Goal: Transaction & Acquisition: Purchase product/service

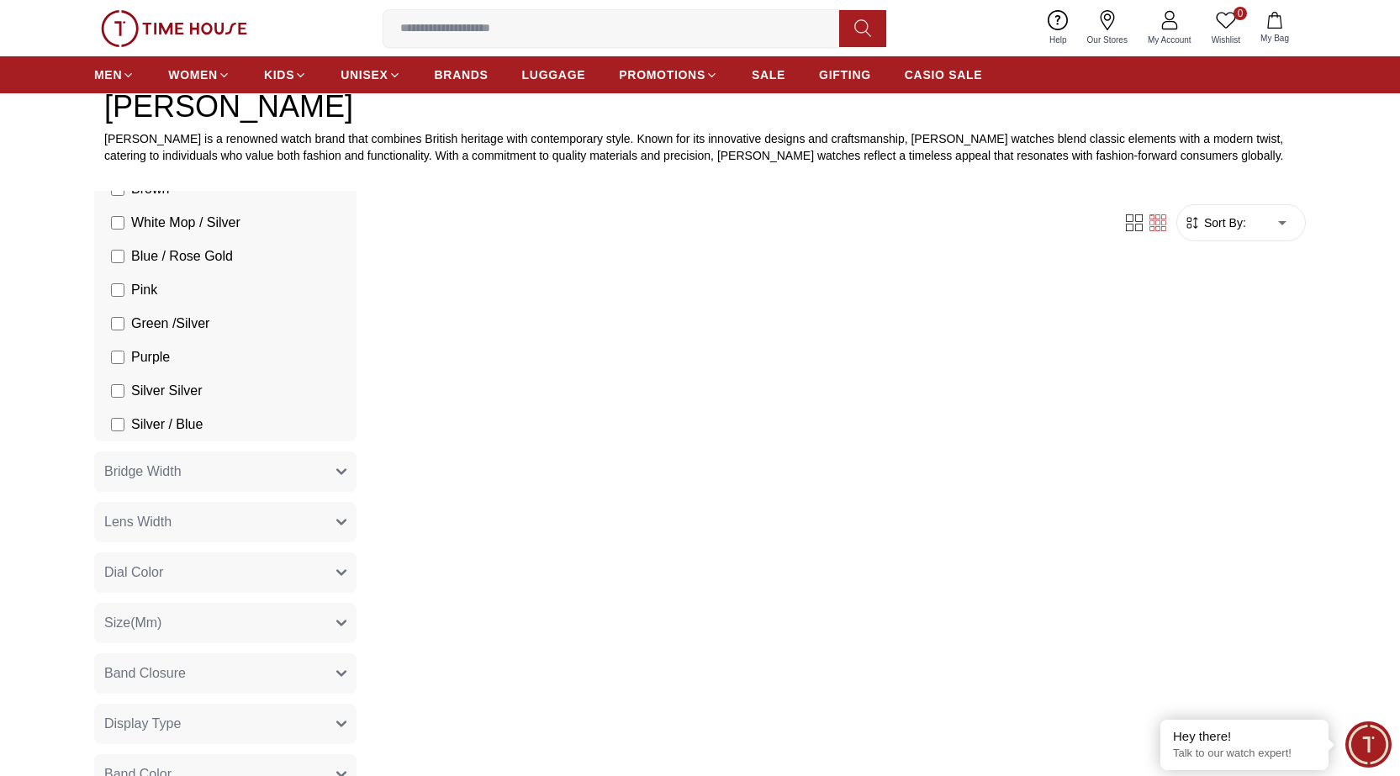
scroll to position [757, 0]
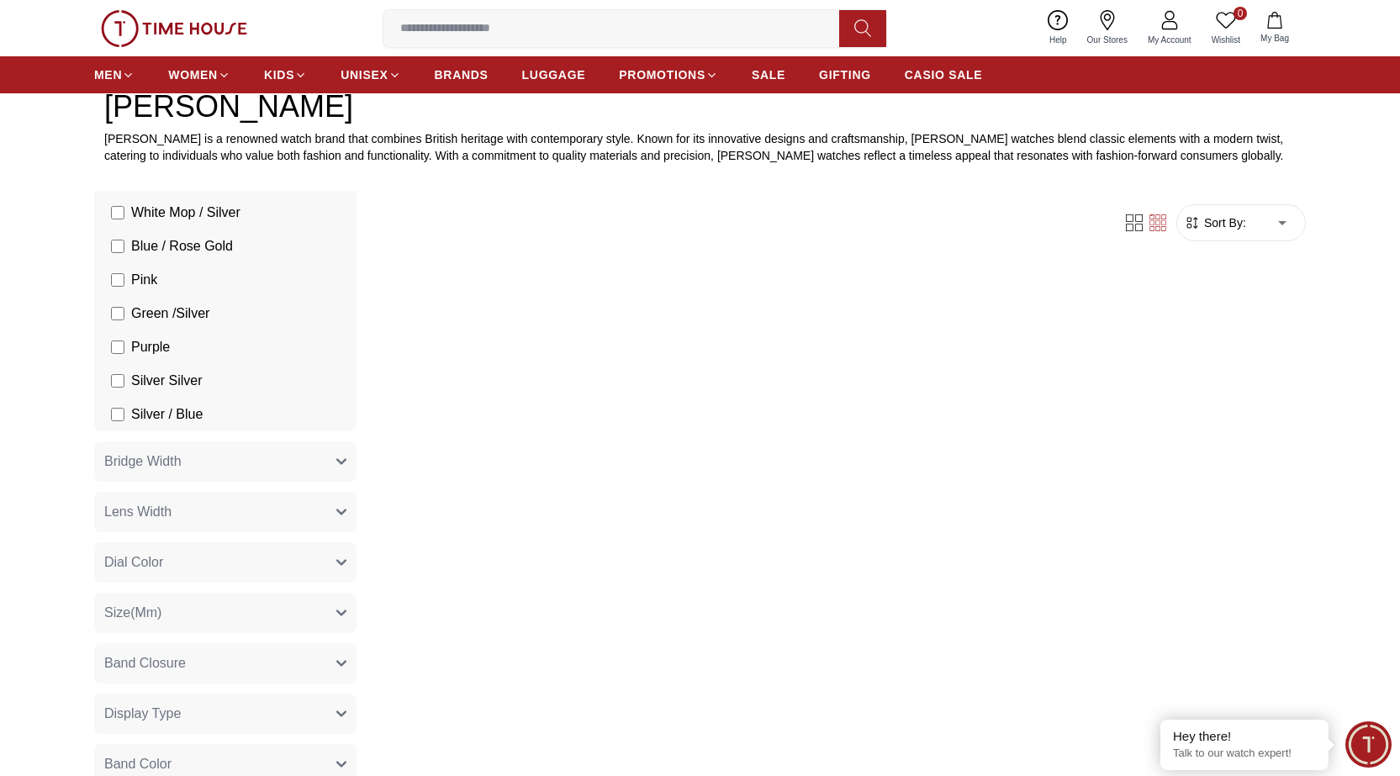
click at [337, 562] on icon "button" at bounding box center [341, 562] width 8 height 4
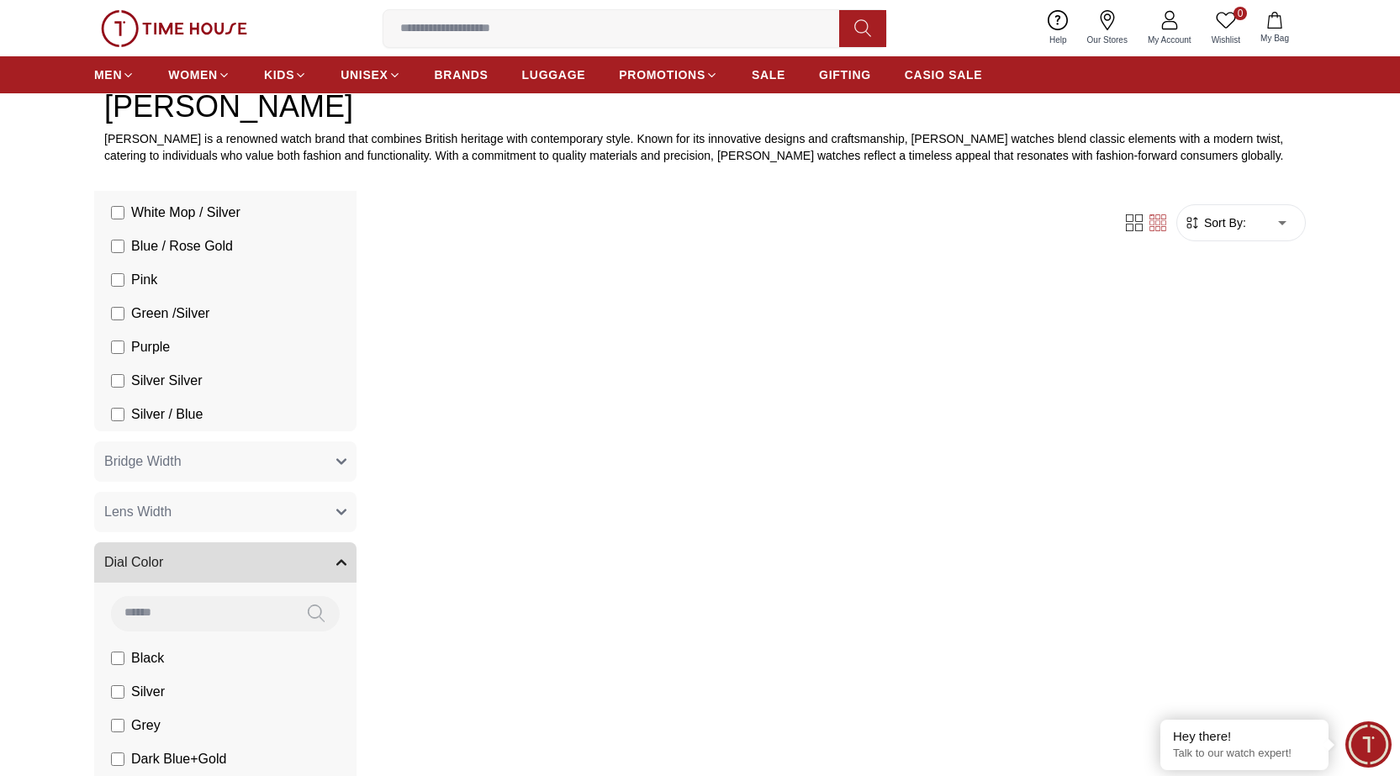
scroll to position [841, 0]
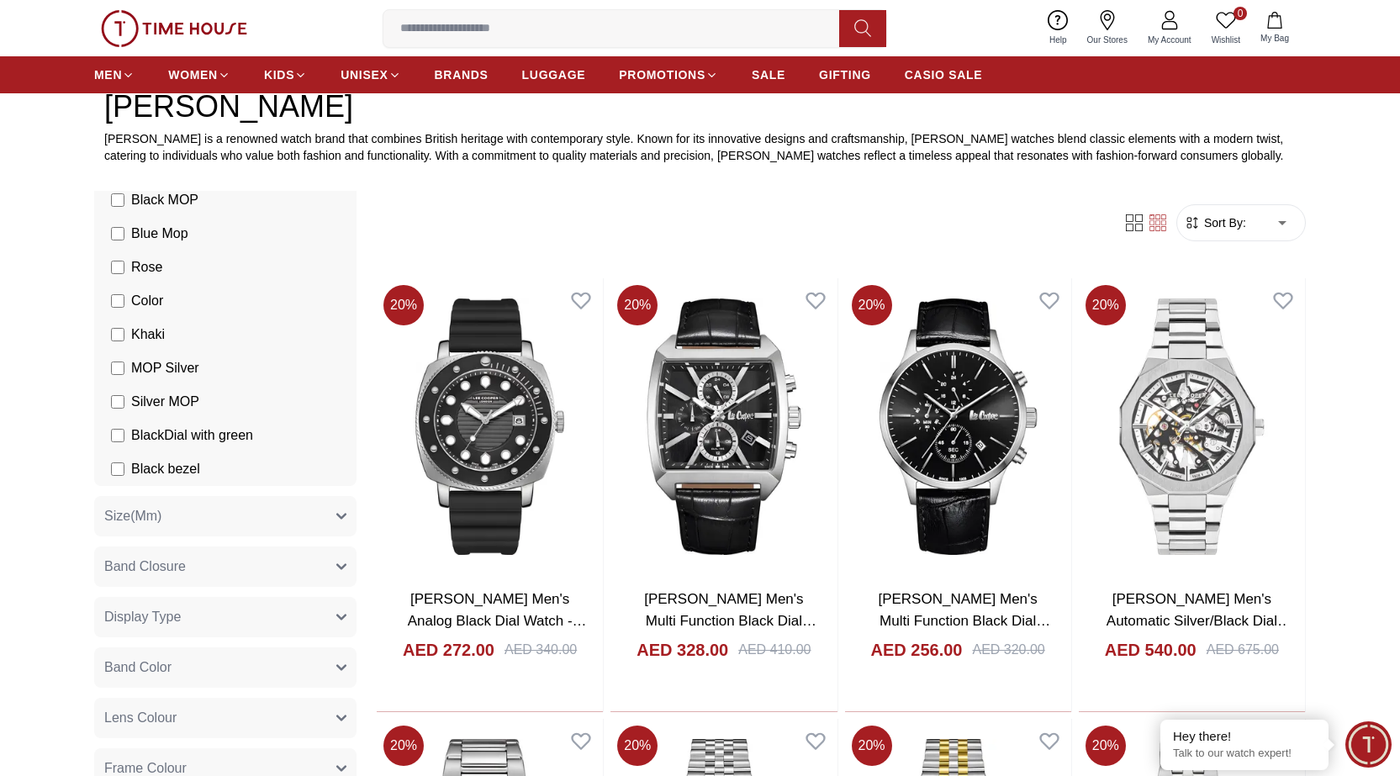
scroll to position [2690, 0]
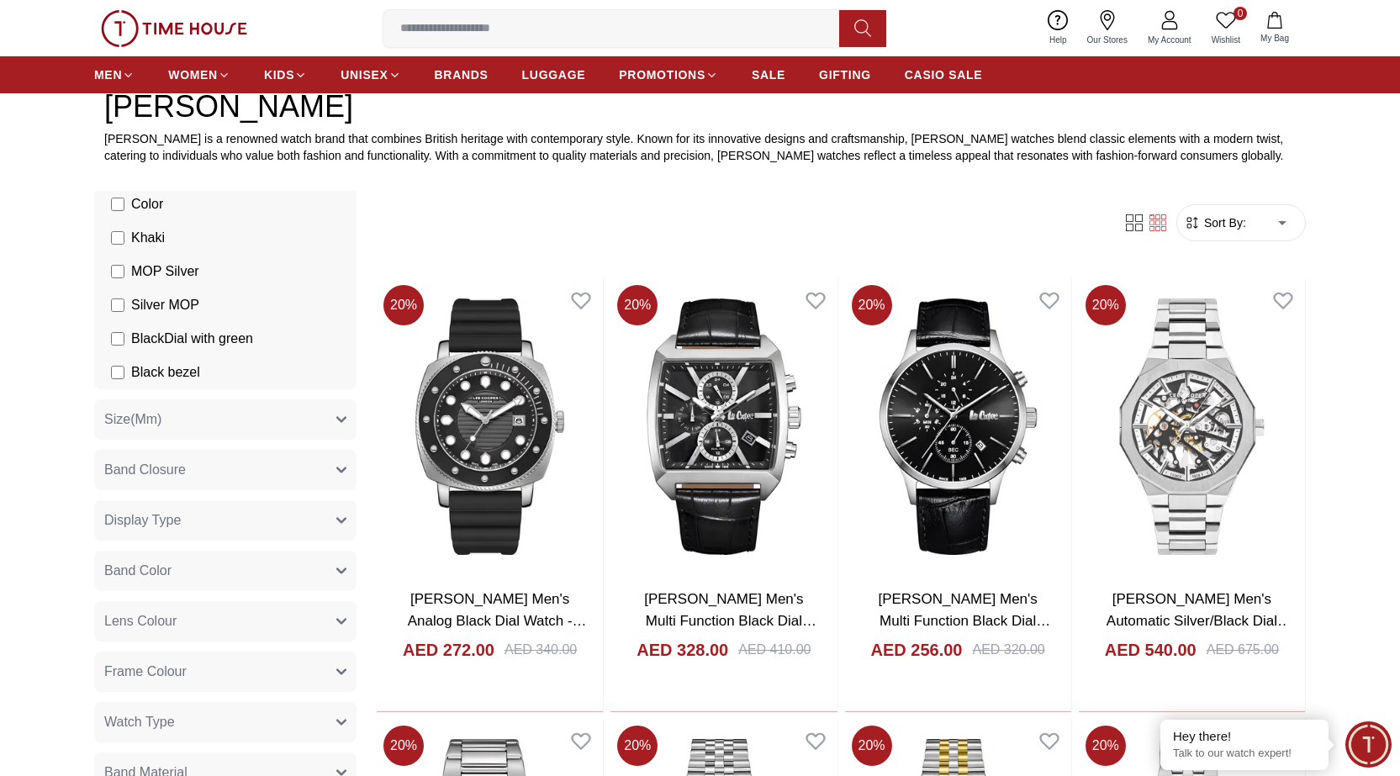
click at [336, 469] on icon "button" at bounding box center [341, 470] width 10 height 10
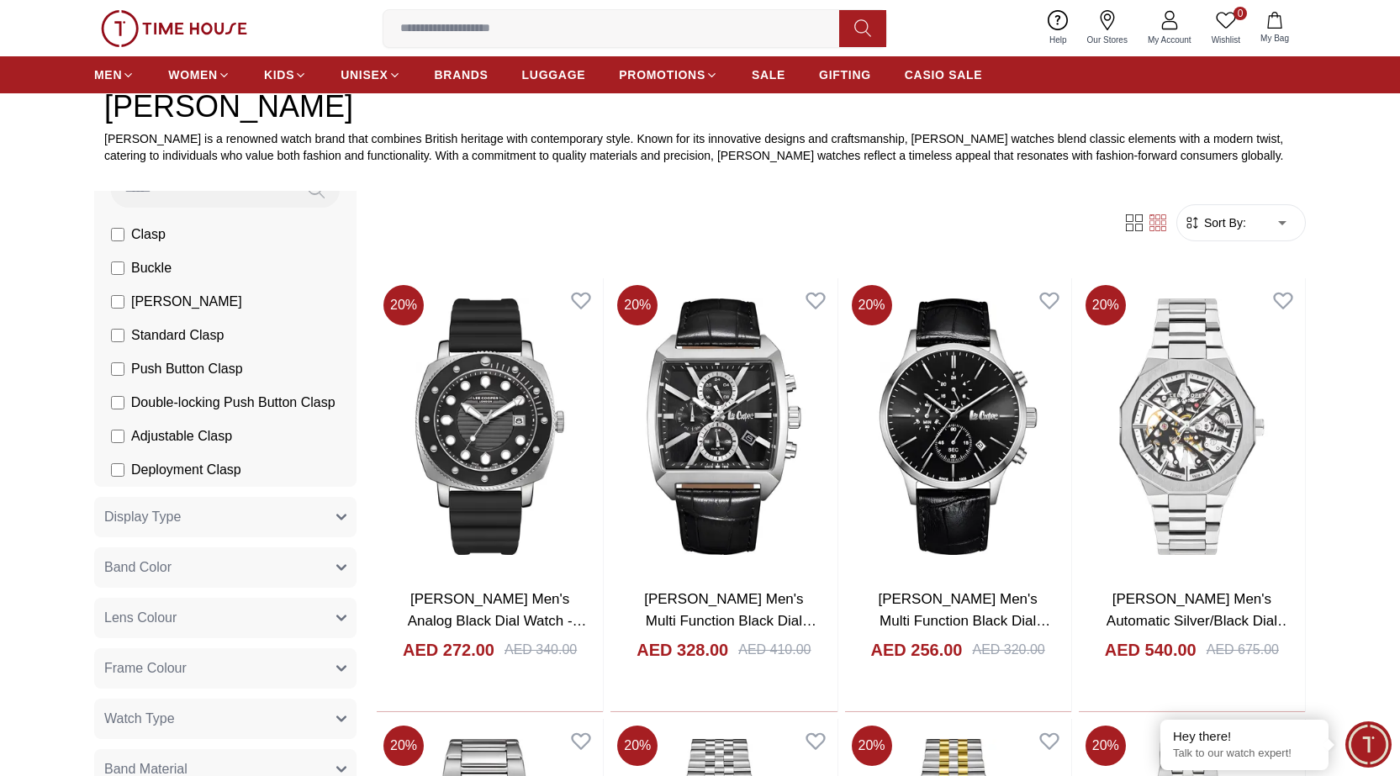
scroll to position [3027, 0]
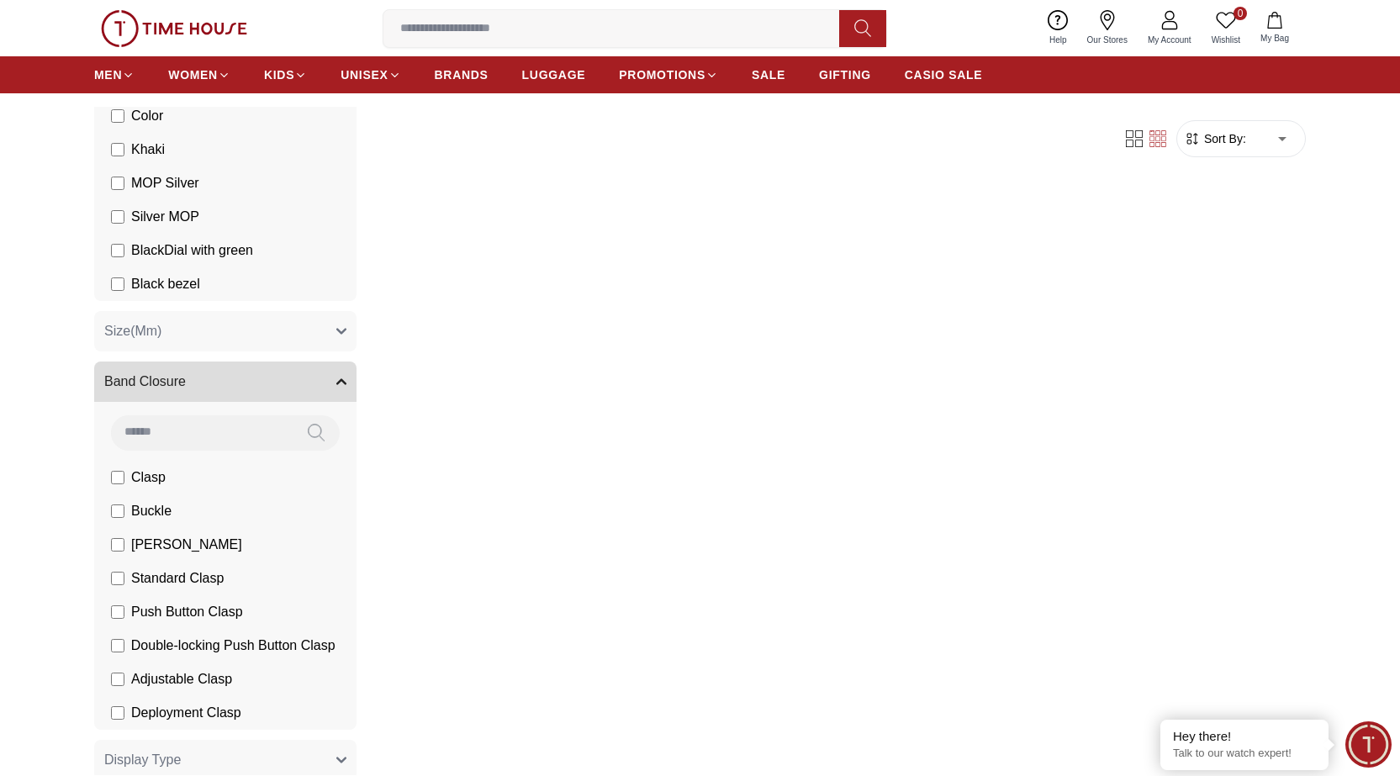
scroll to position [2858, 0]
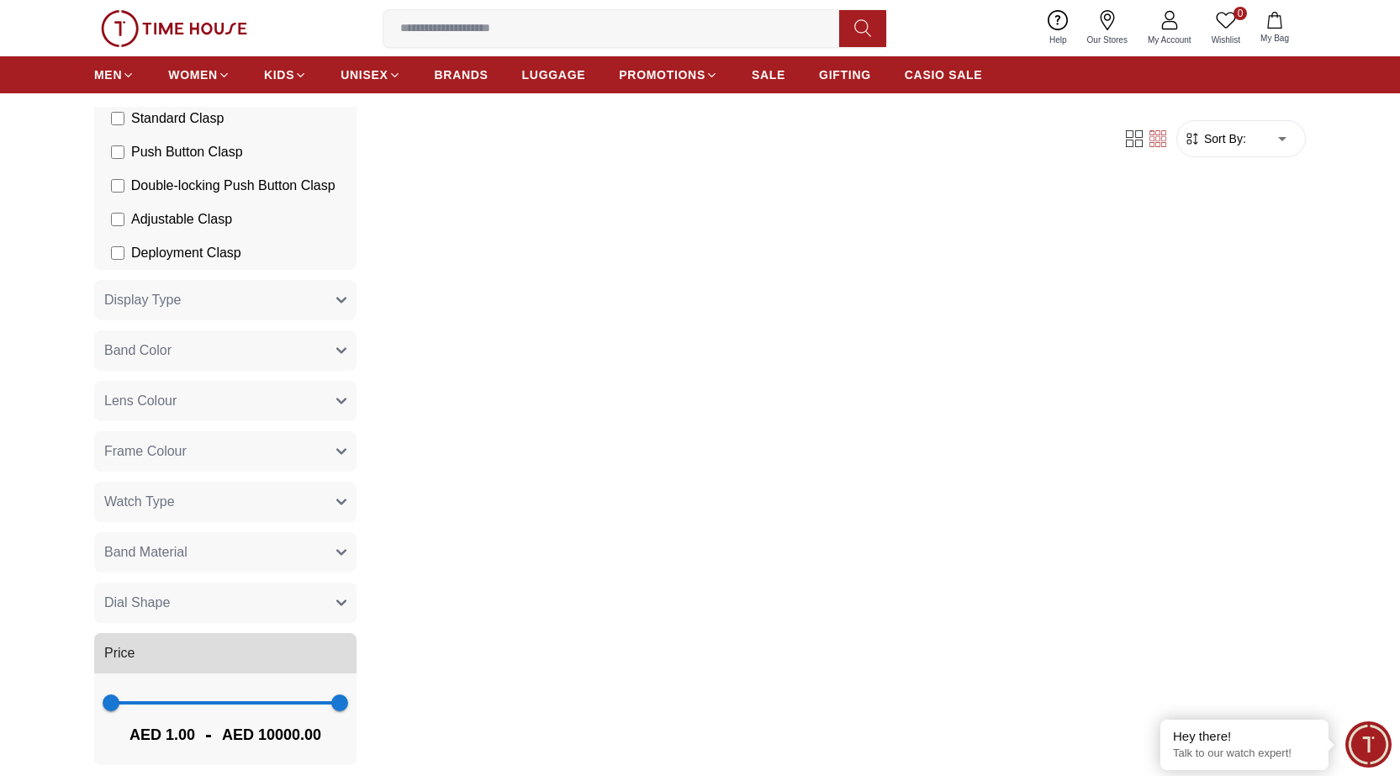
scroll to position [3175, 0]
click at [336, 549] on icon "button" at bounding box center [341, 552] width 10 height 10
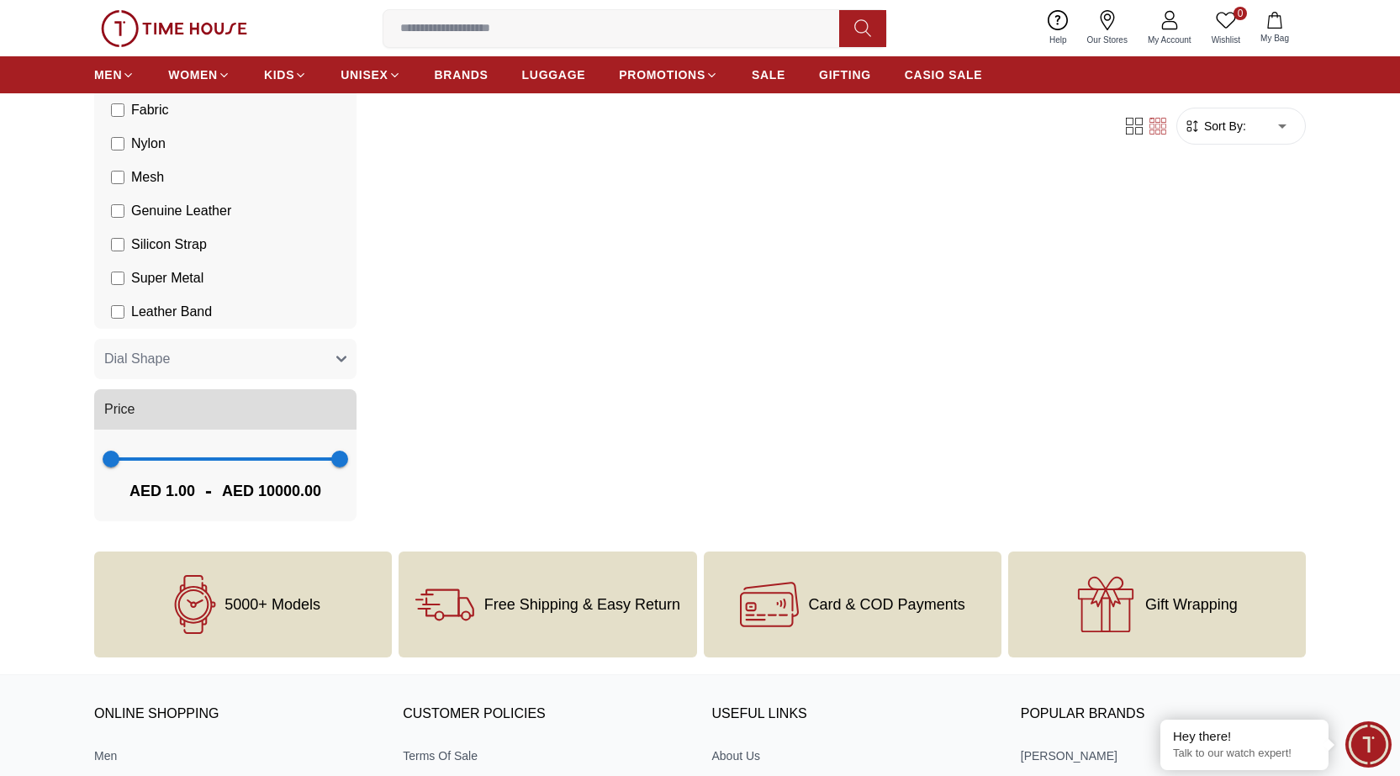
scroll to position [1009, 0]
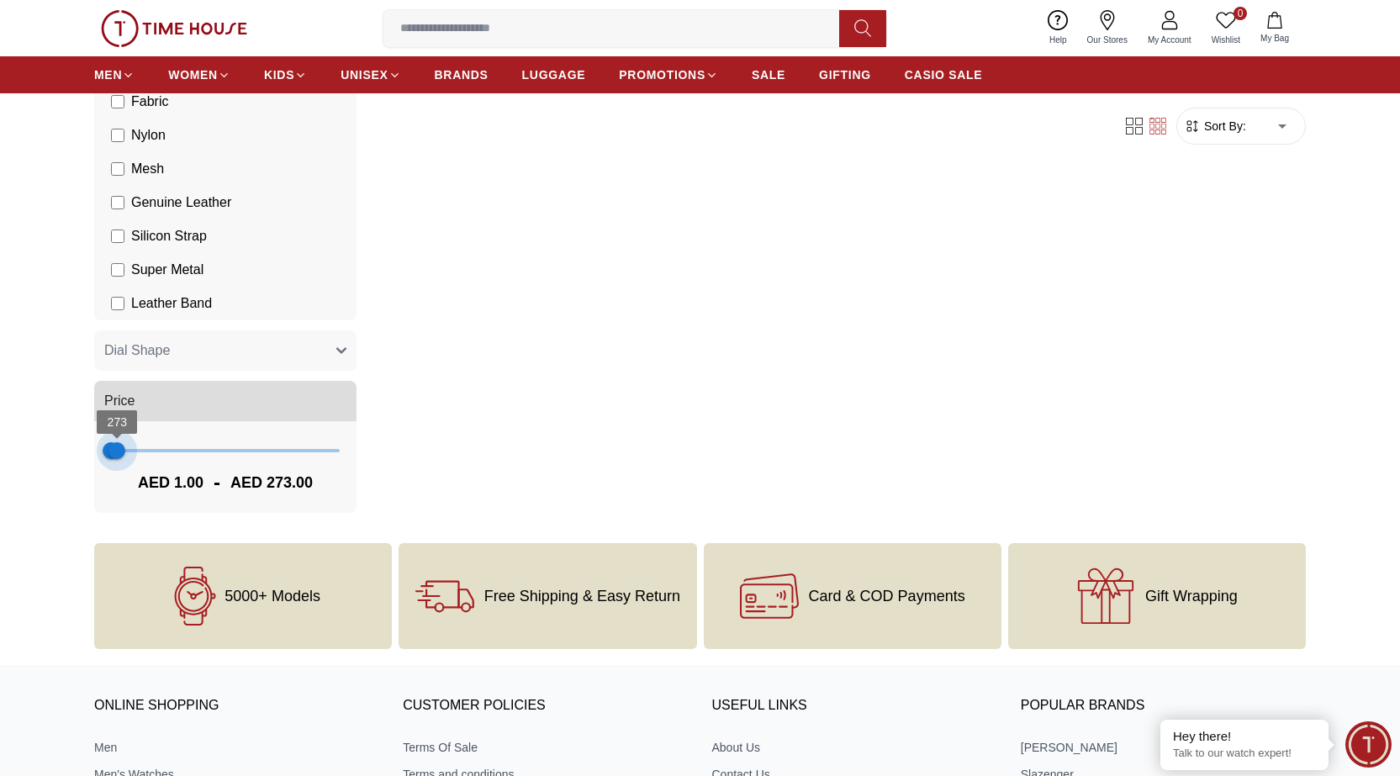
type input "***"
drag, startPoint x: 314, startPoint y: 451, endPoint x: 118, endPoint y: 451, distance: 196.7
click at [118, 451] on span "312" at bounding box center [117, 450] width 17 height 17
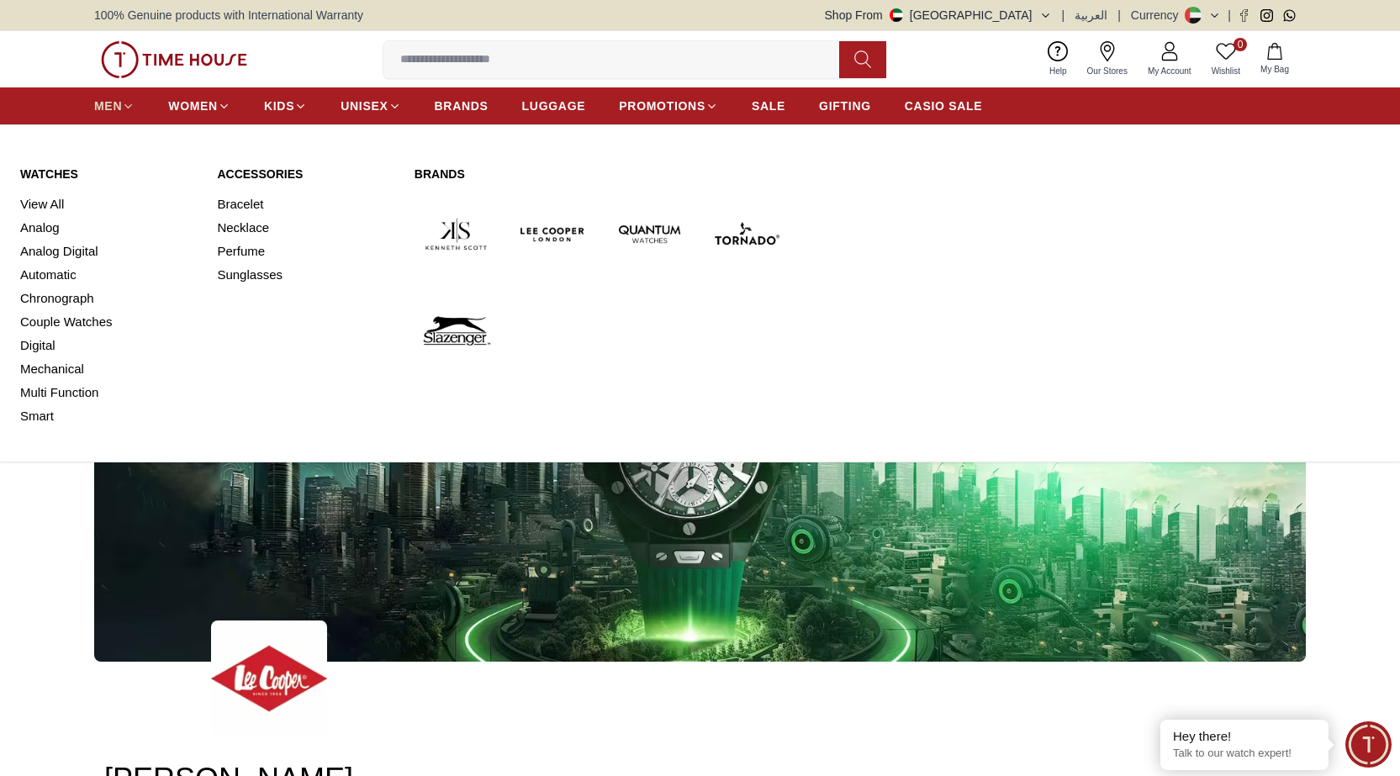
click at [108, 103] on span "MEN" at bounding box center [108, 106] width 28 height 17
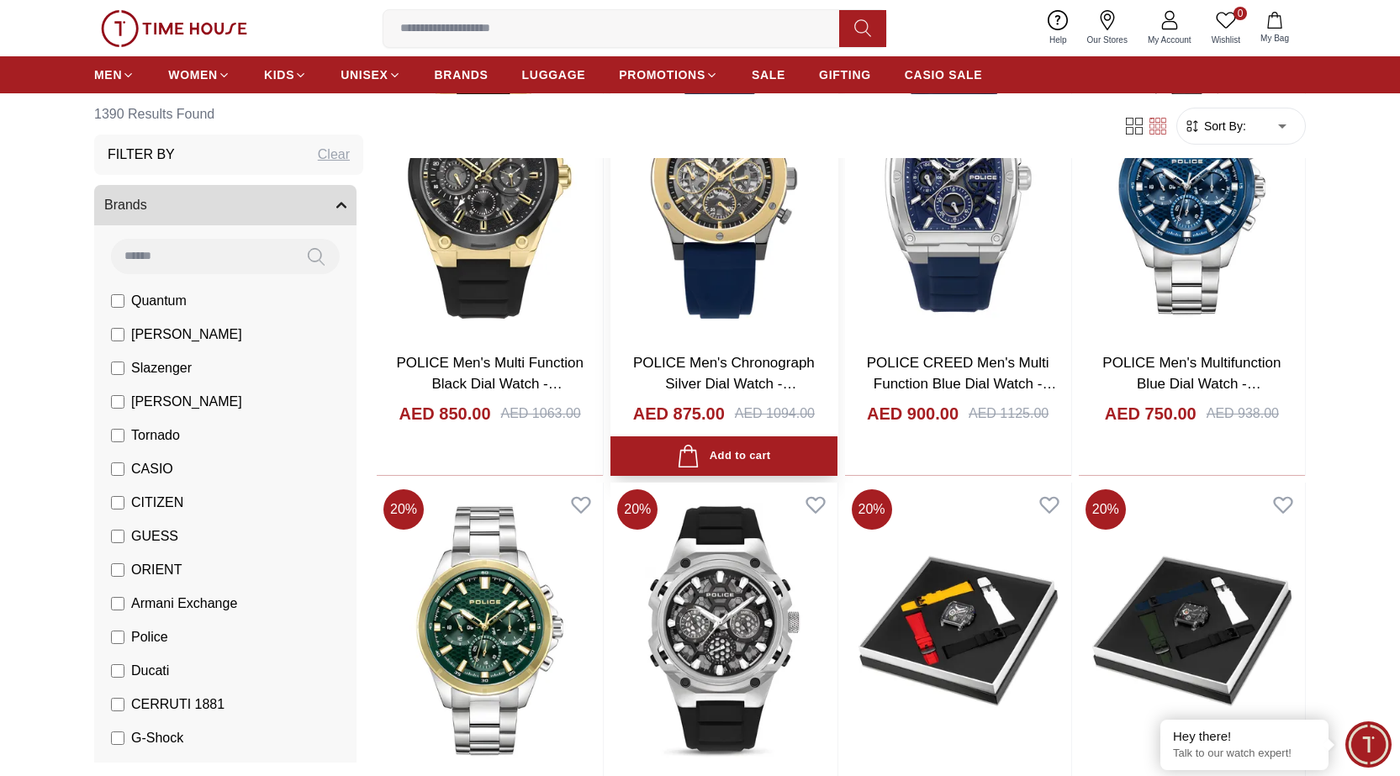
scroll to position [1429, 0]
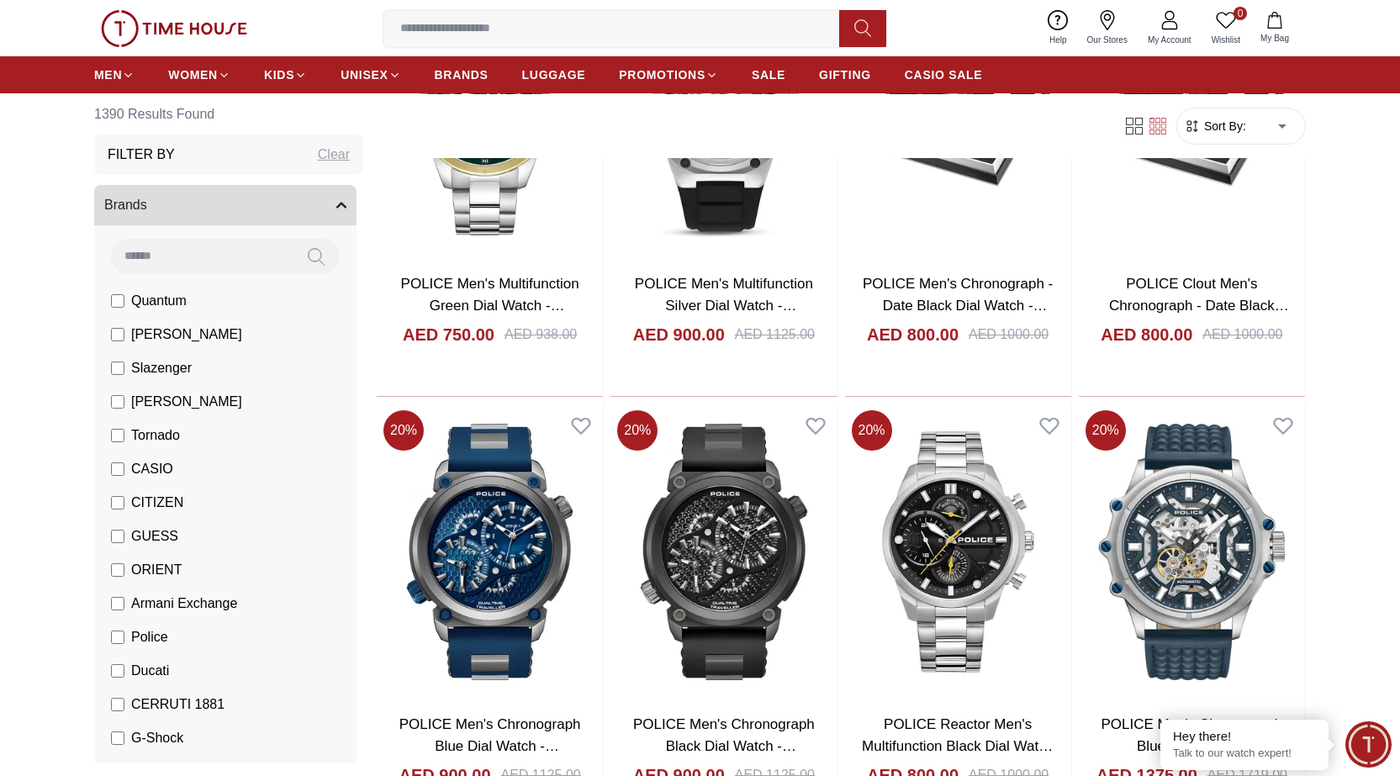
scroll to position [1934, 0]
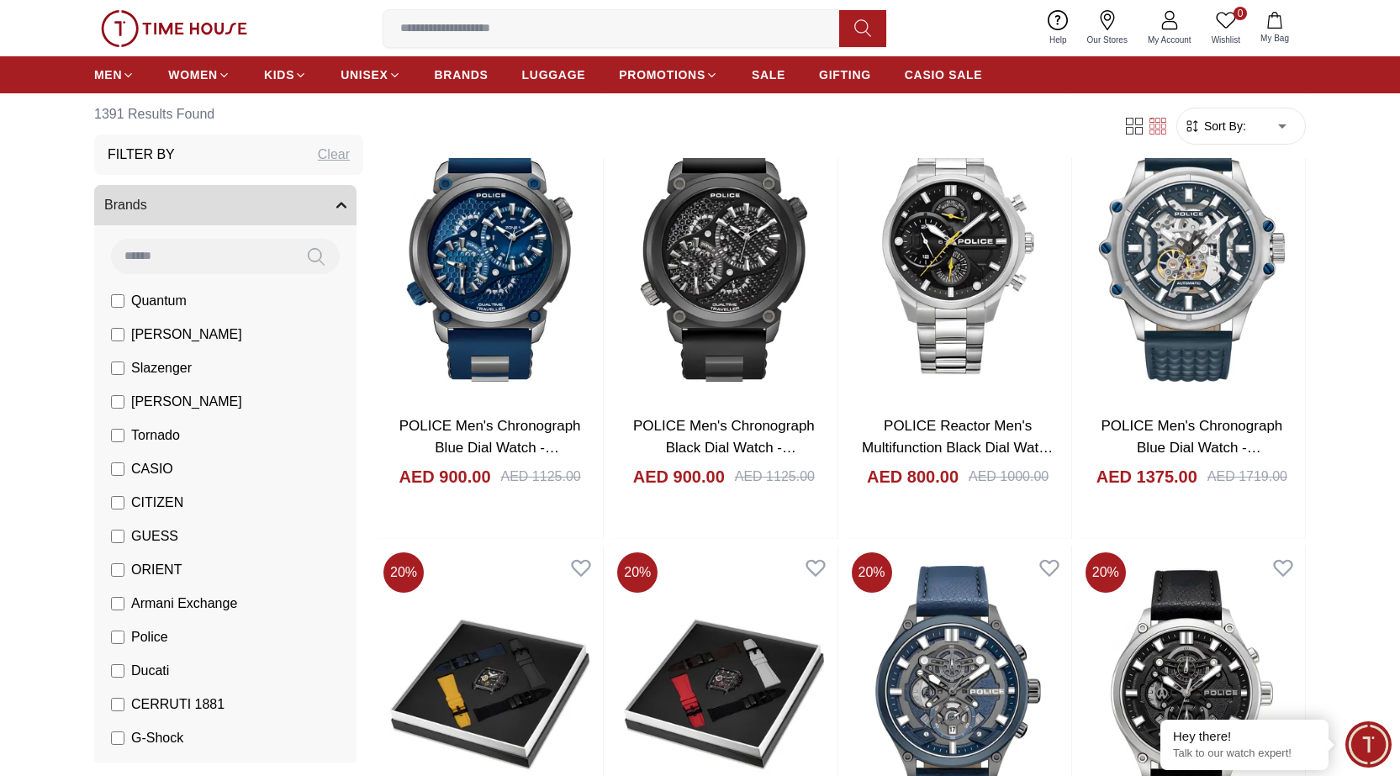
scroll to position [1929, 0]
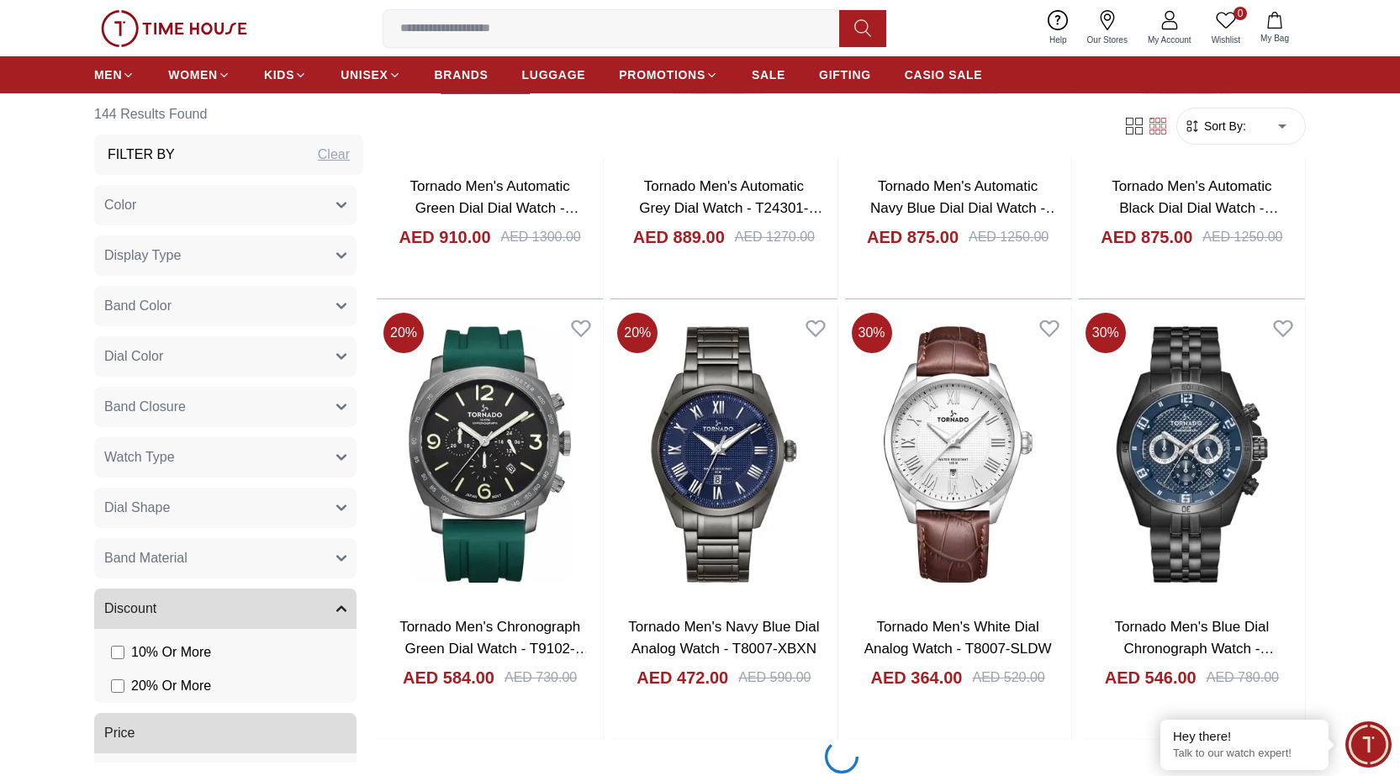
scroll to position [4876, 0]
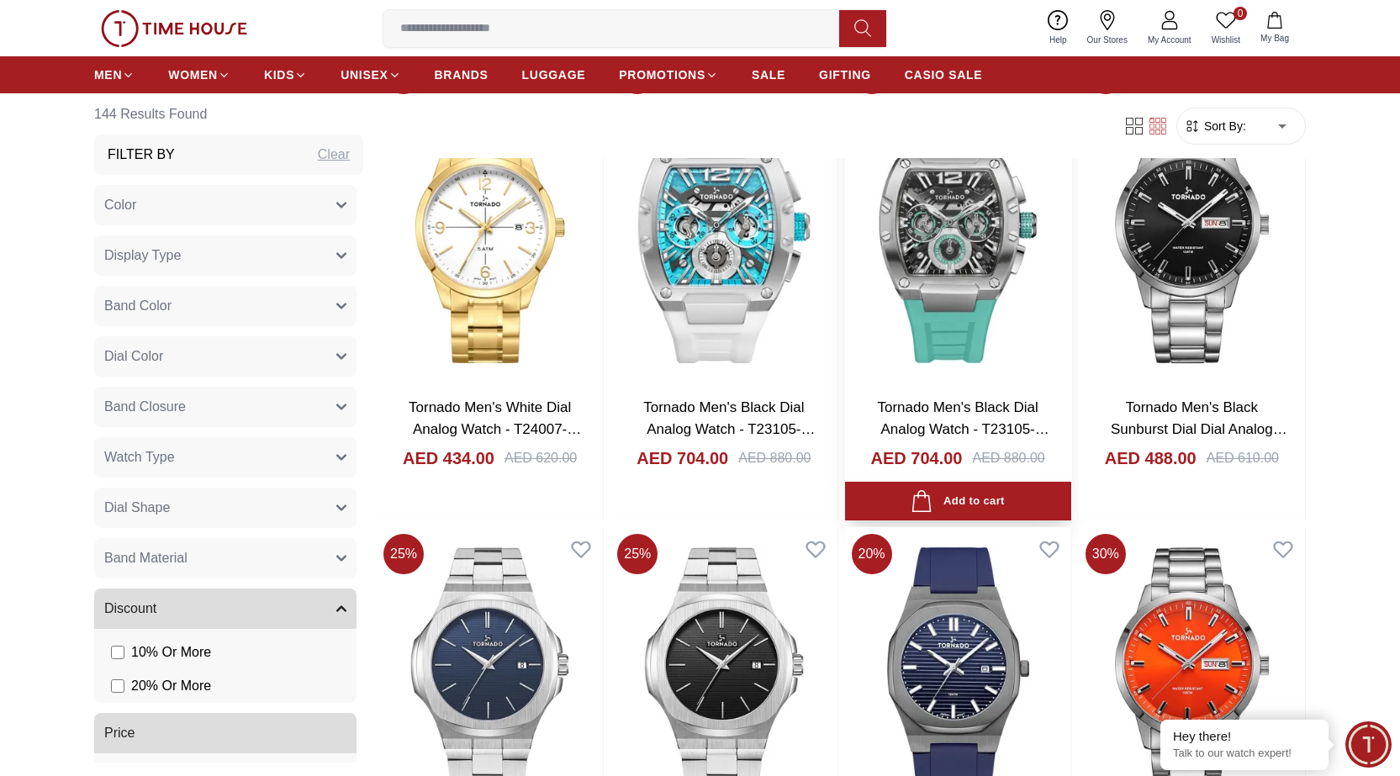
scroll to position [6810, 0]
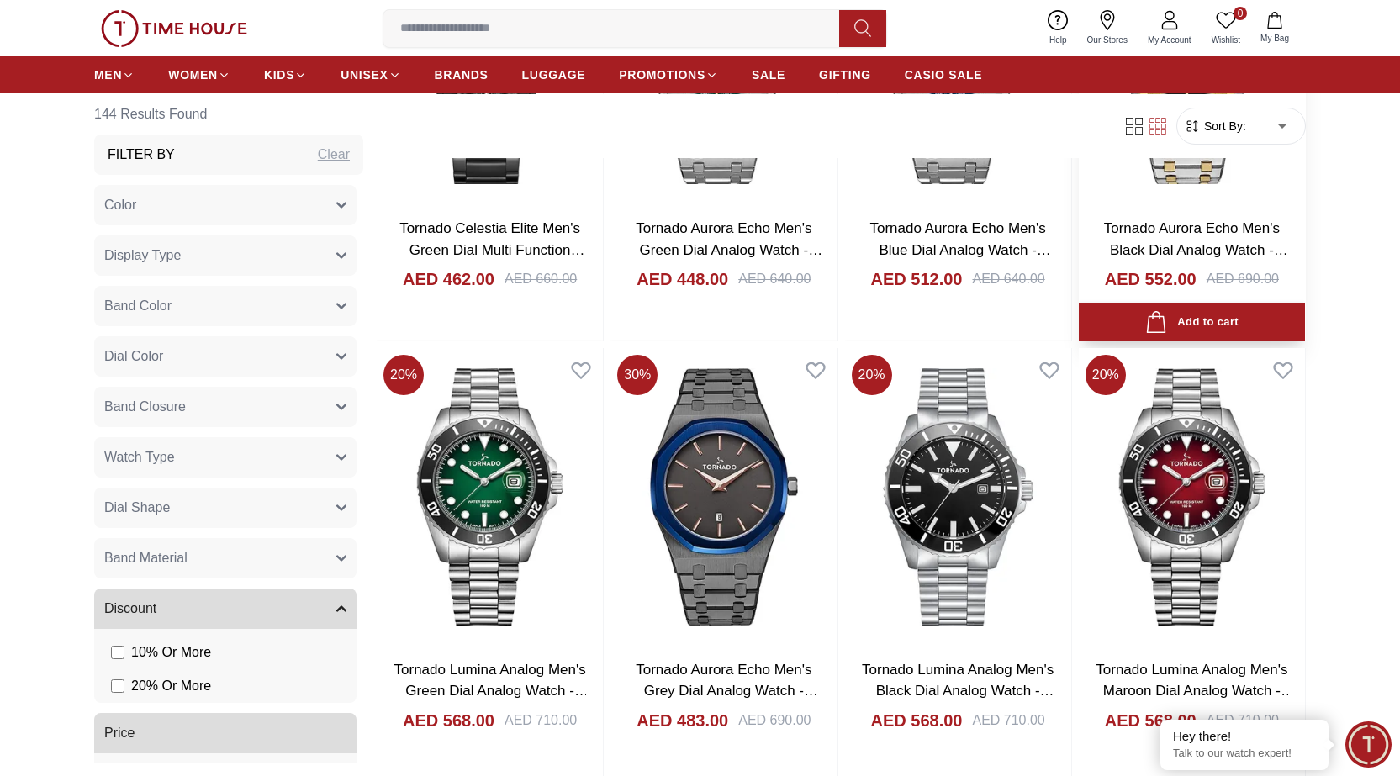
scroll to position [8575, 0]
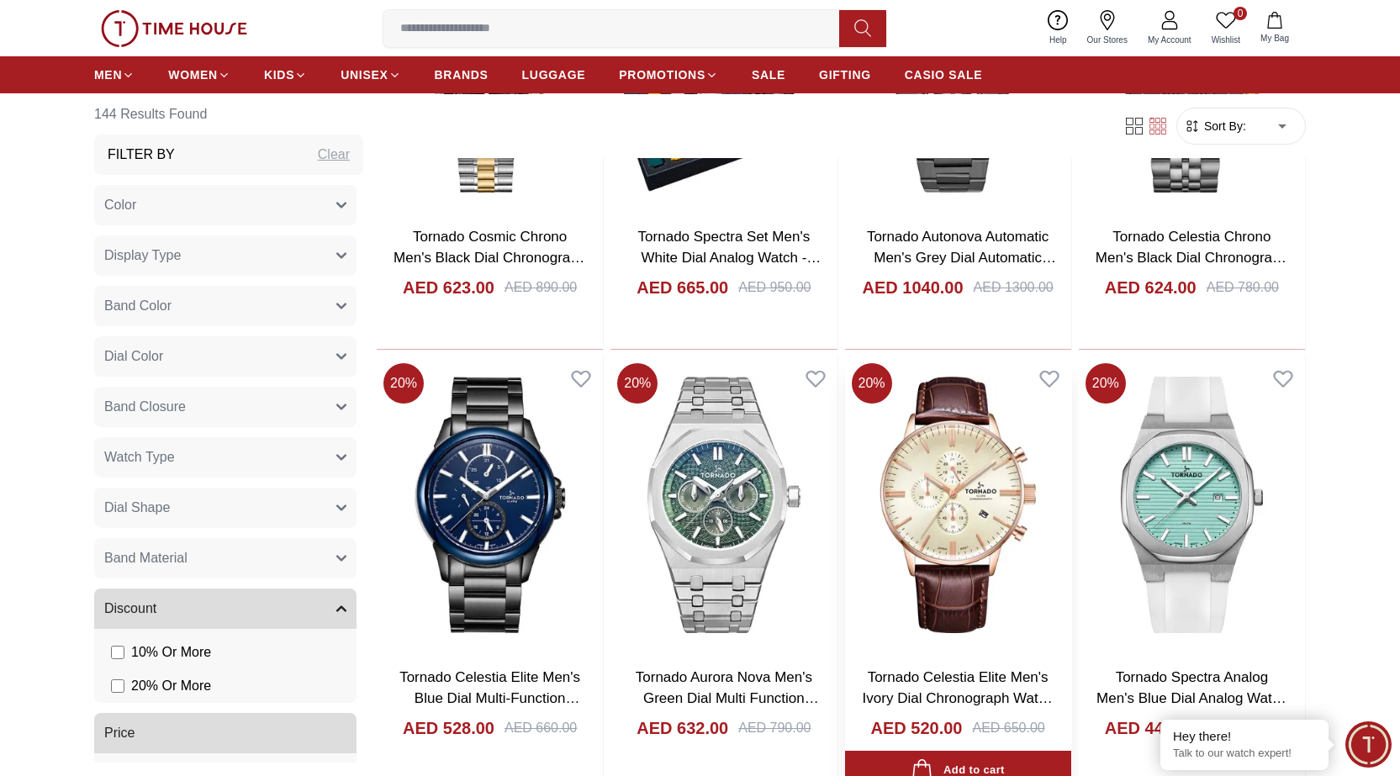
scroll to position [10761, 0]
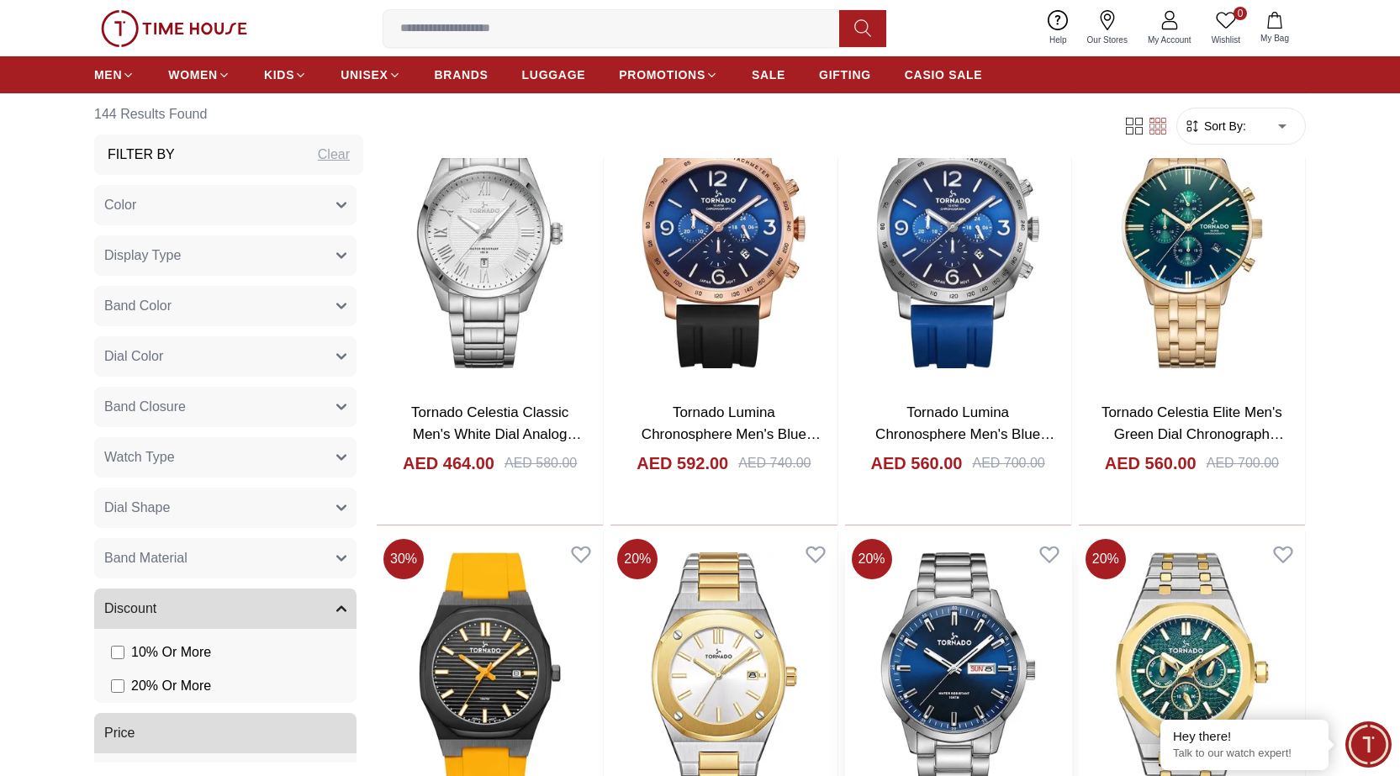
scroll to position [13535, 0]
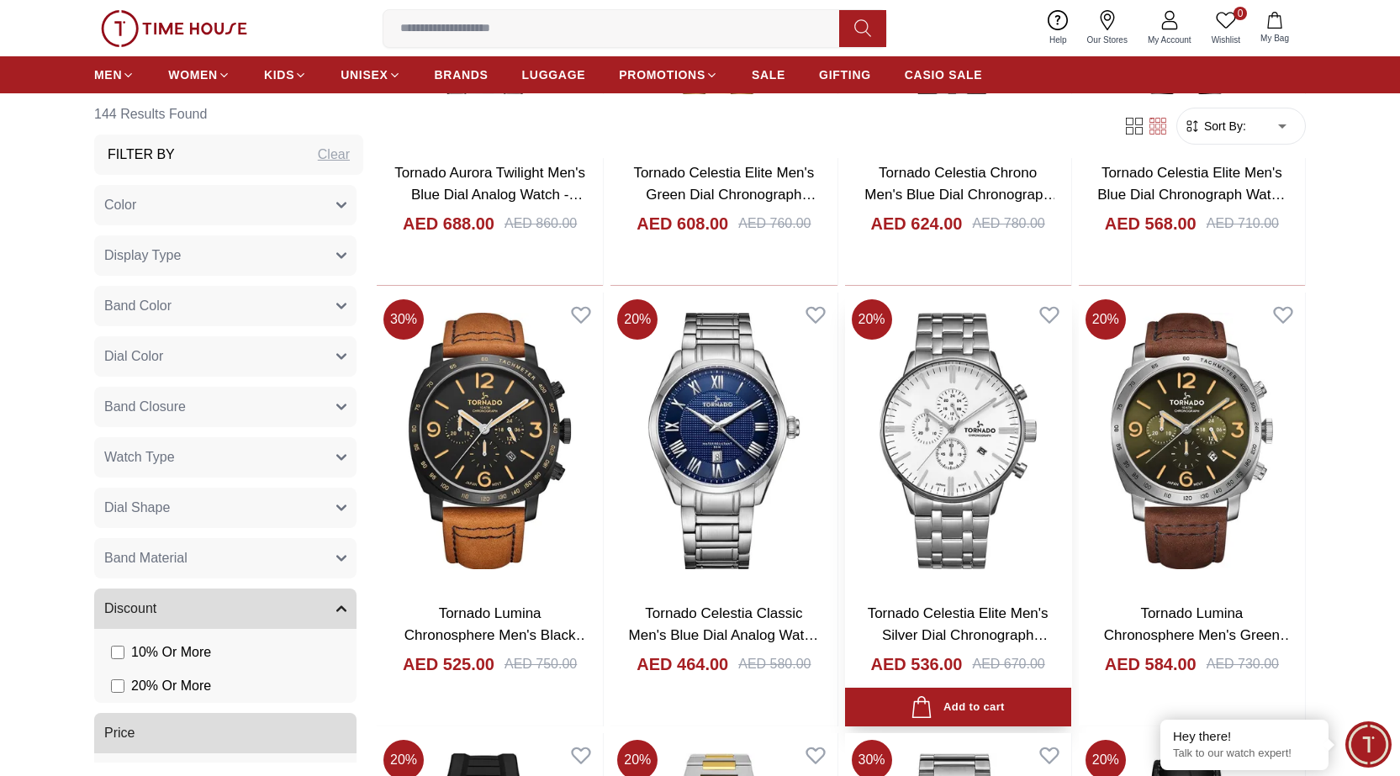
scroll to position [15217, 0]
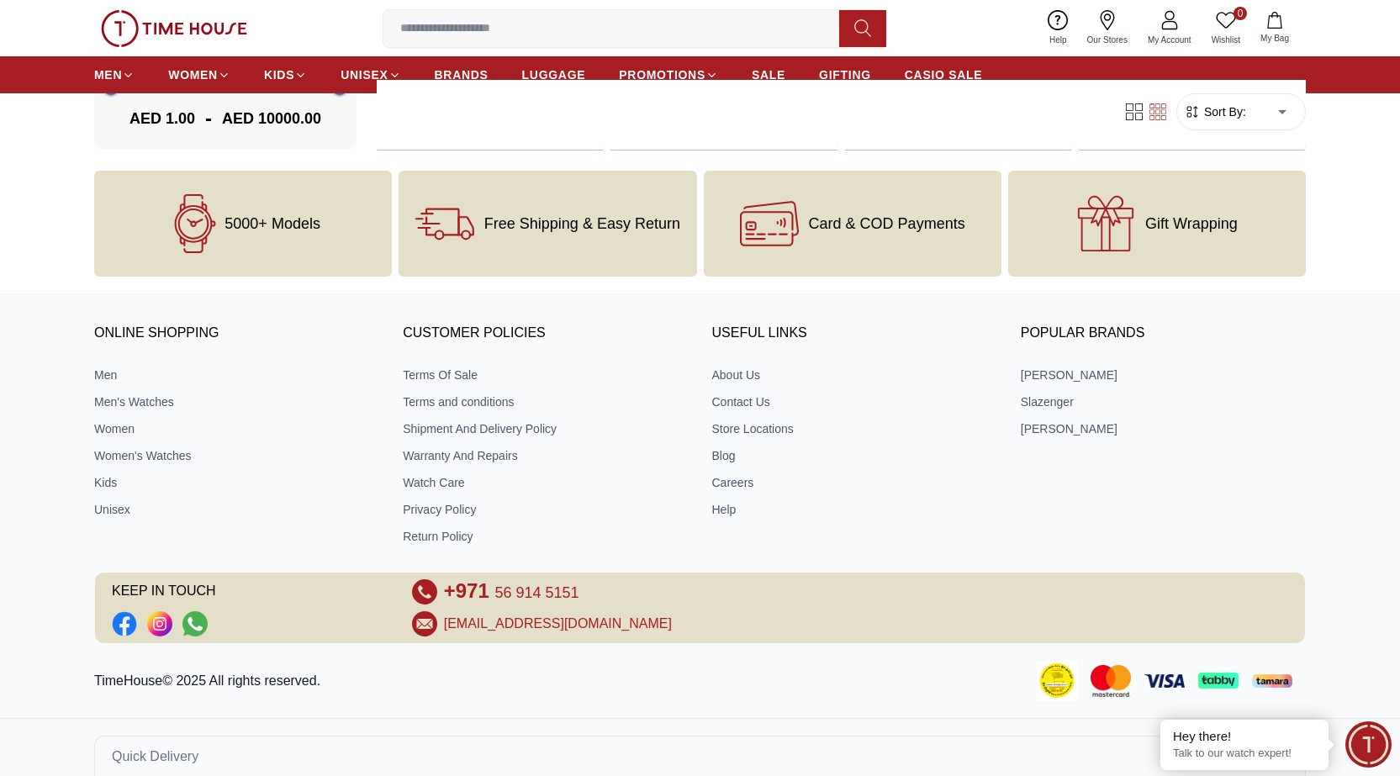
scroll to position [16678, 0]
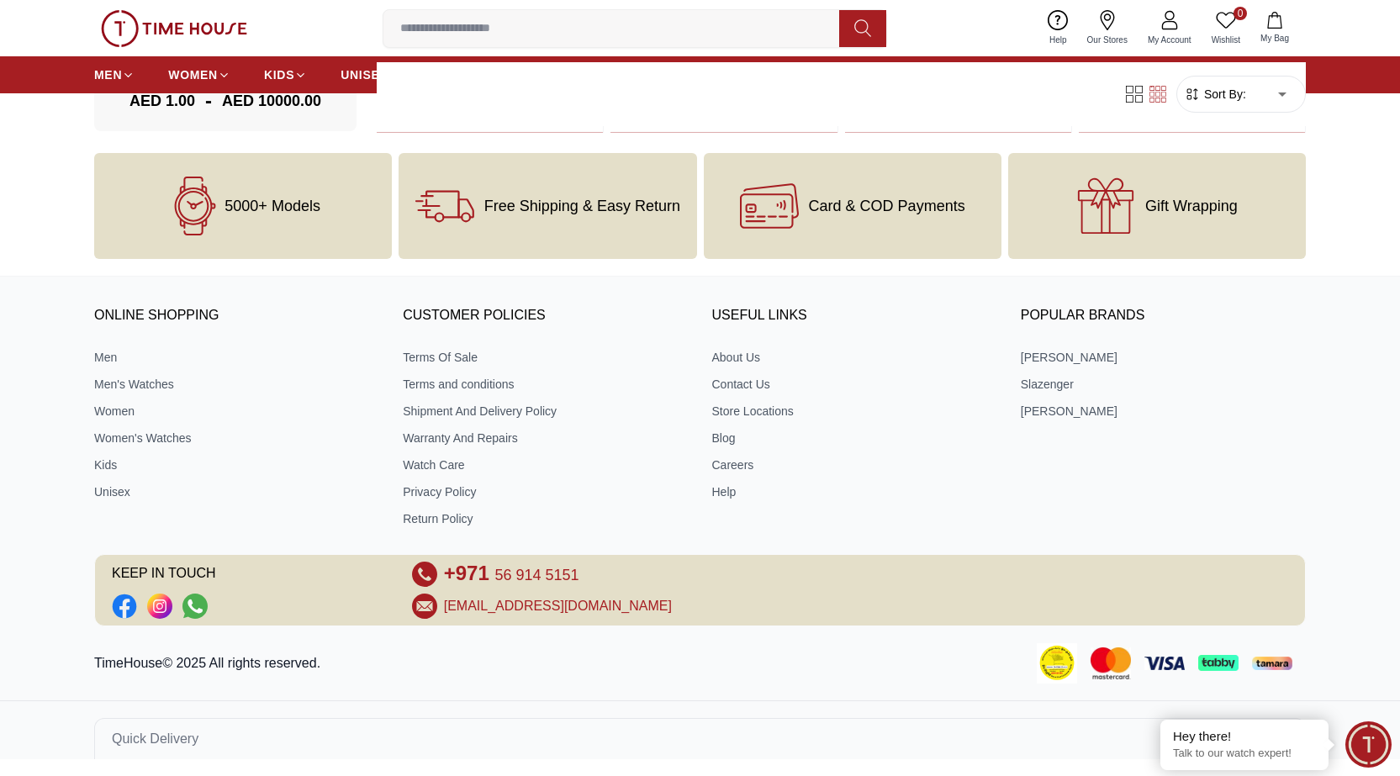
click at [192, 208] on icon at bounding box center [195, 205] width 17 height 8
click at [193, 208] on icon at bounding box center [195, 205] width 17 height 8
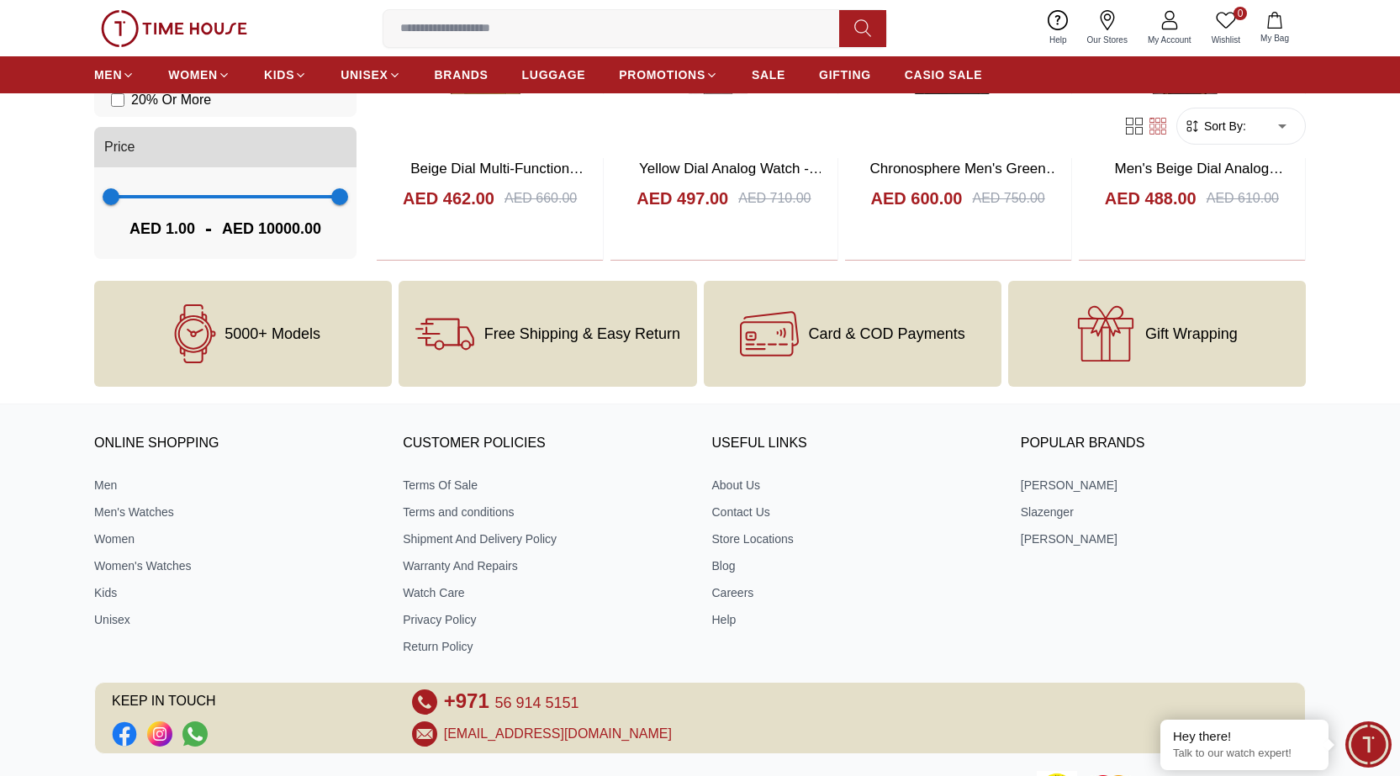
scroll to position [16342, 0]
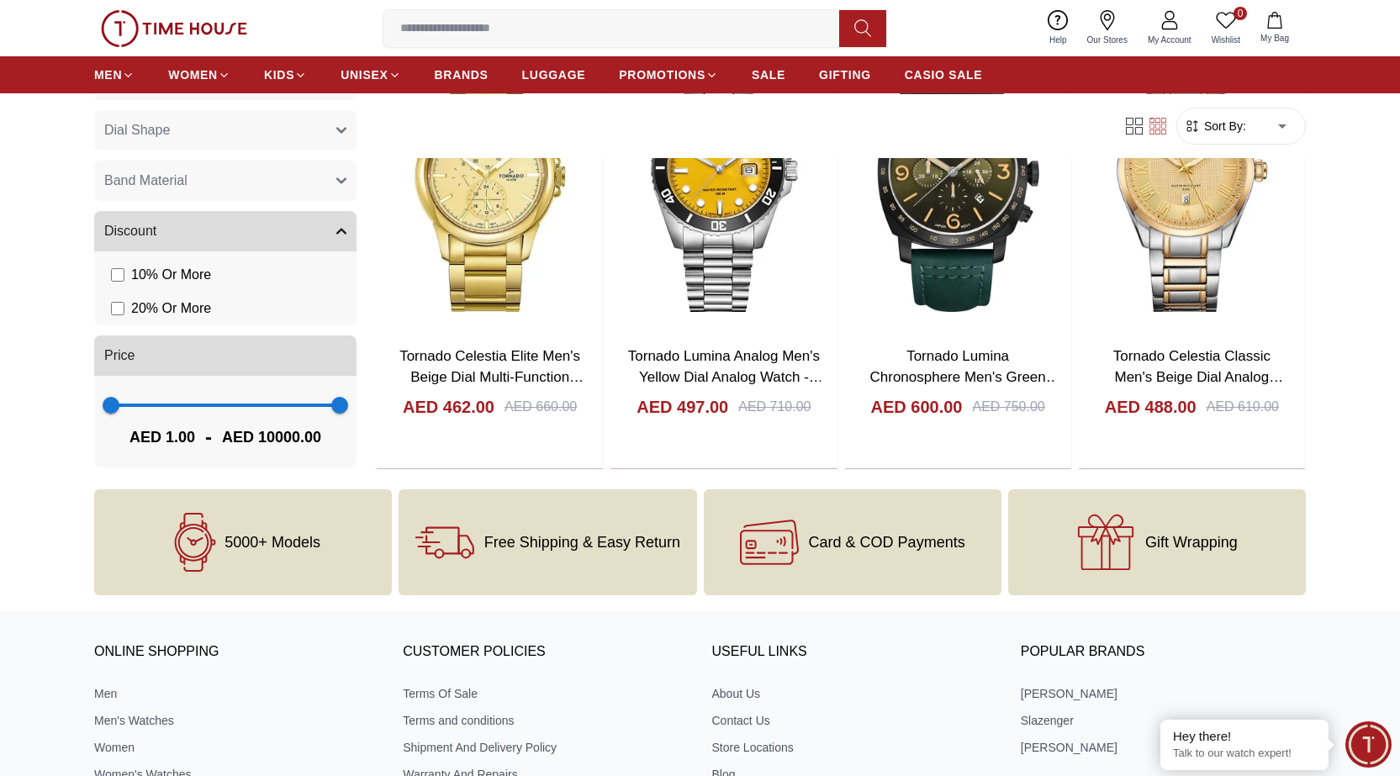
click at [201, 435] on span "-" at bounding box center [208, 437] width 27 height 27
click at [222, 433] on span "AED 10000.00" at bounding box center [271, 437] width 99 height 24
click at [258, 435] on span "AED 10000.00" at bounding box center [271, 437] width 99 height 24
click at [187, 361] on button "Price" at bounding box center [225, 355] width 262 height 40
click at [132, 351] on span "Price" at bounding box center [119, 356] width 30 height 20
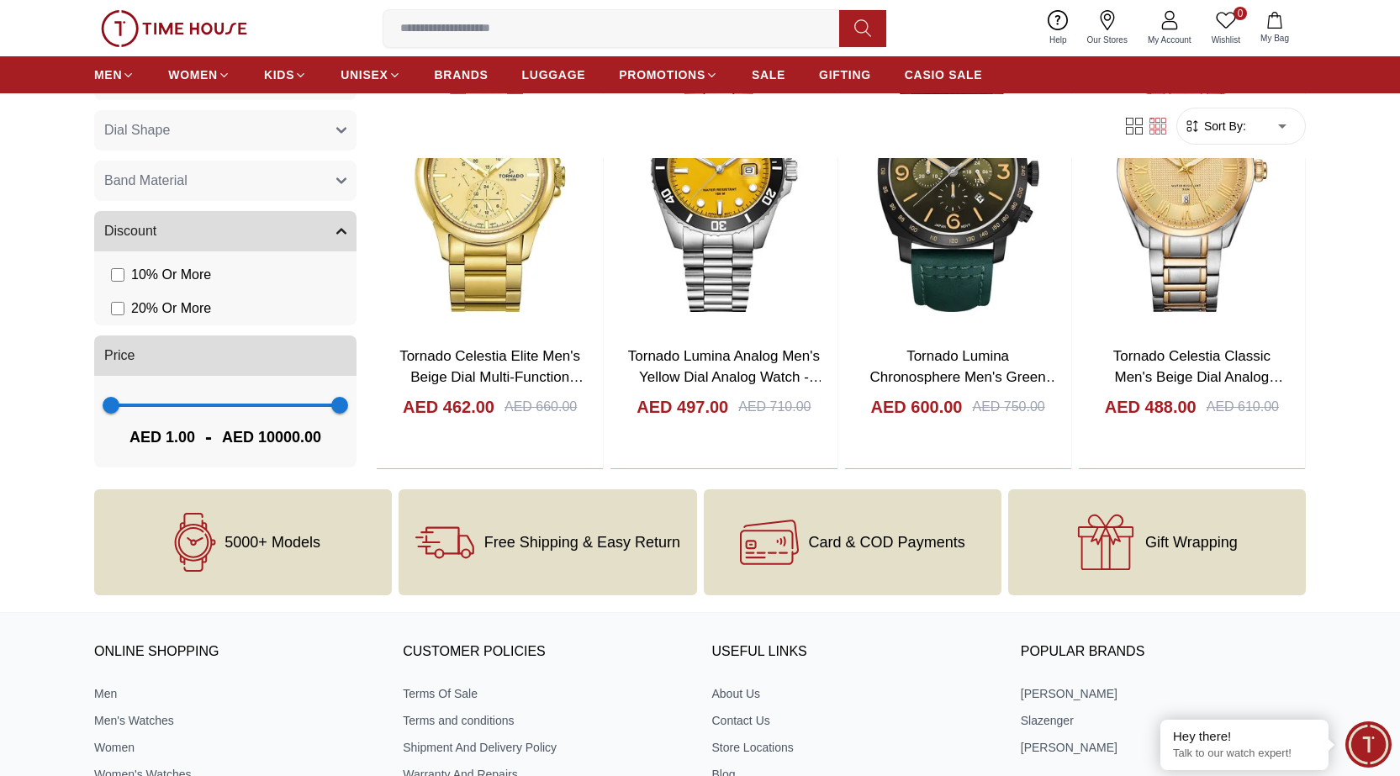
click at [119, 351] on span "Price" at bounding box center [119, 356] width 30 height 20
click at [118, 358] on span "Price" at bounding box center [119, 356] width 30 height 20
type input "***"
drag, startPoint x: 322, startPoint y: 403, endPoint x: 118, endPoint y: 401, distance: 204.3
click at [118, 401] on span "312" at bounding box center [117, 405] width 17 height 17
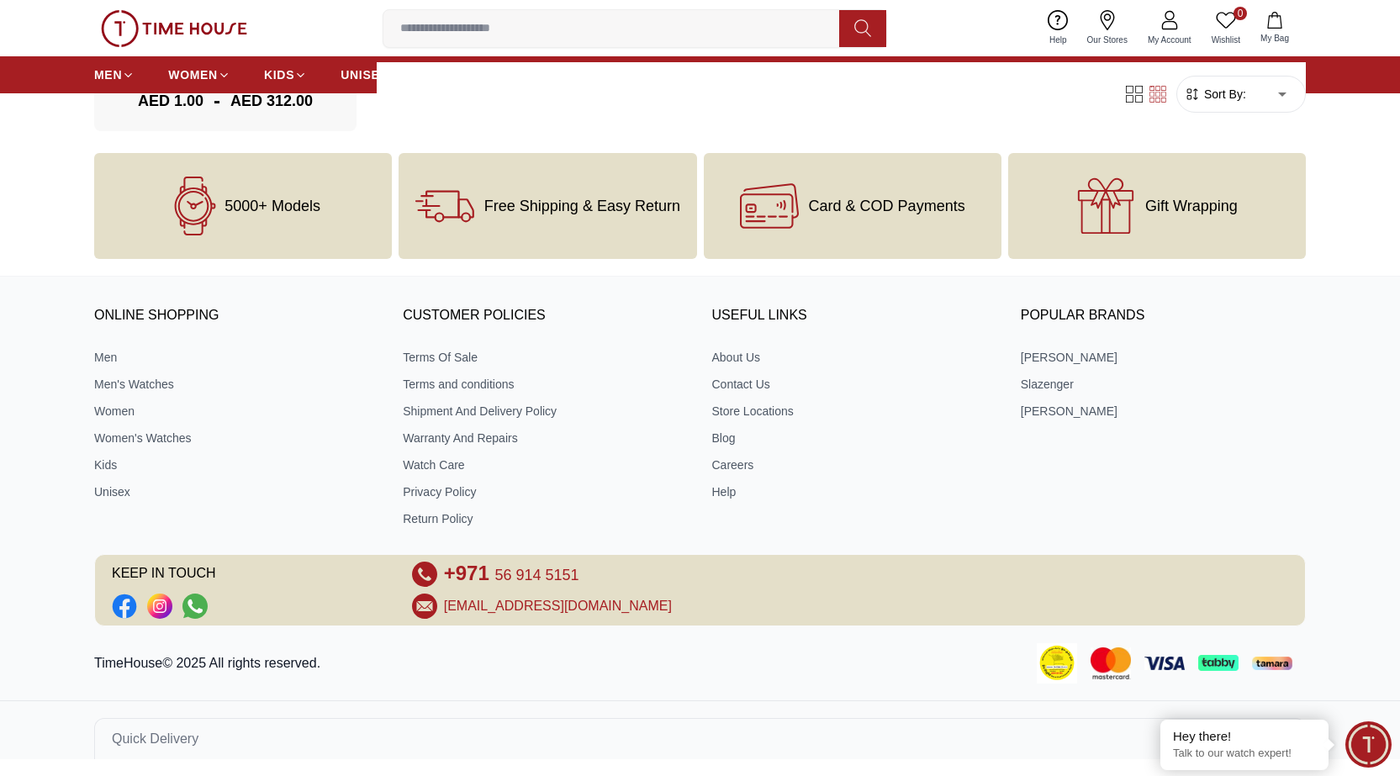
scroll to position [1399, 0]
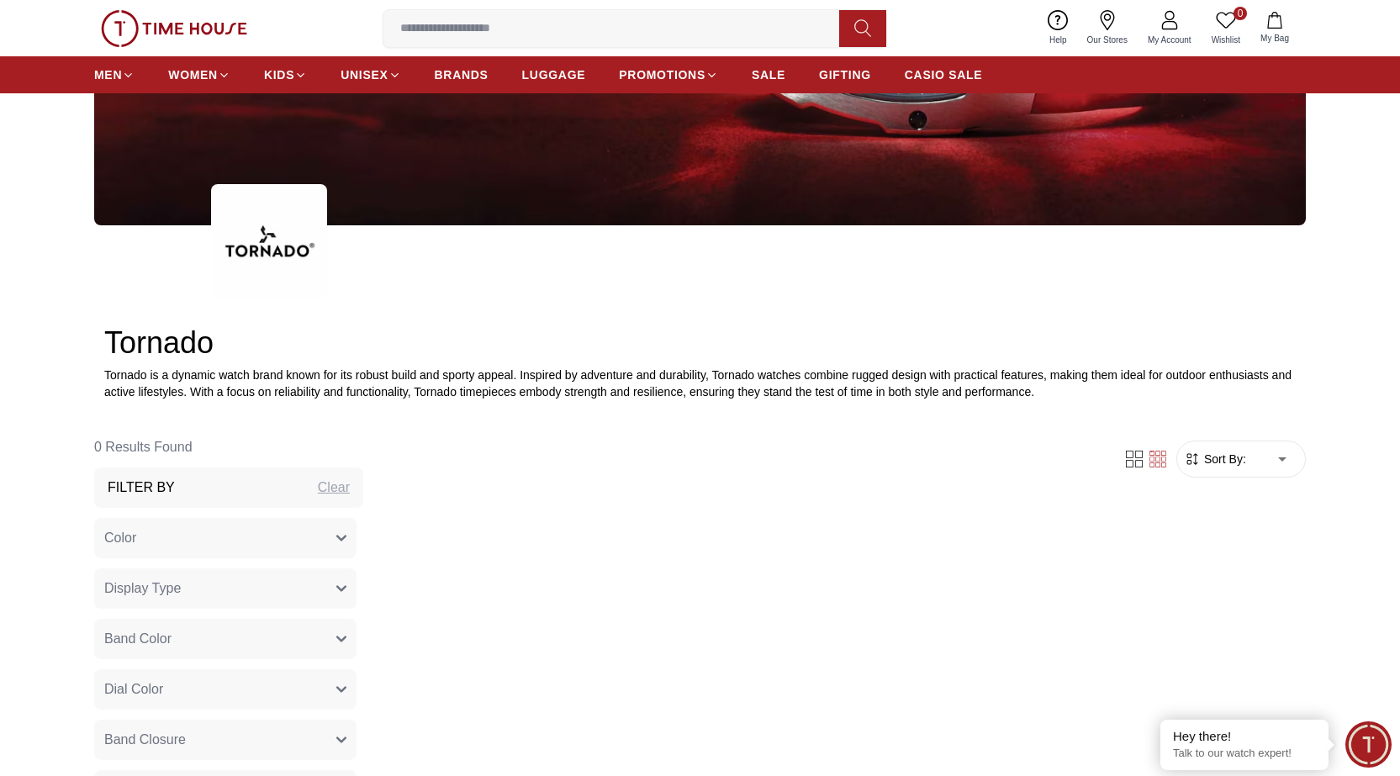
scroll to position [442, 0]
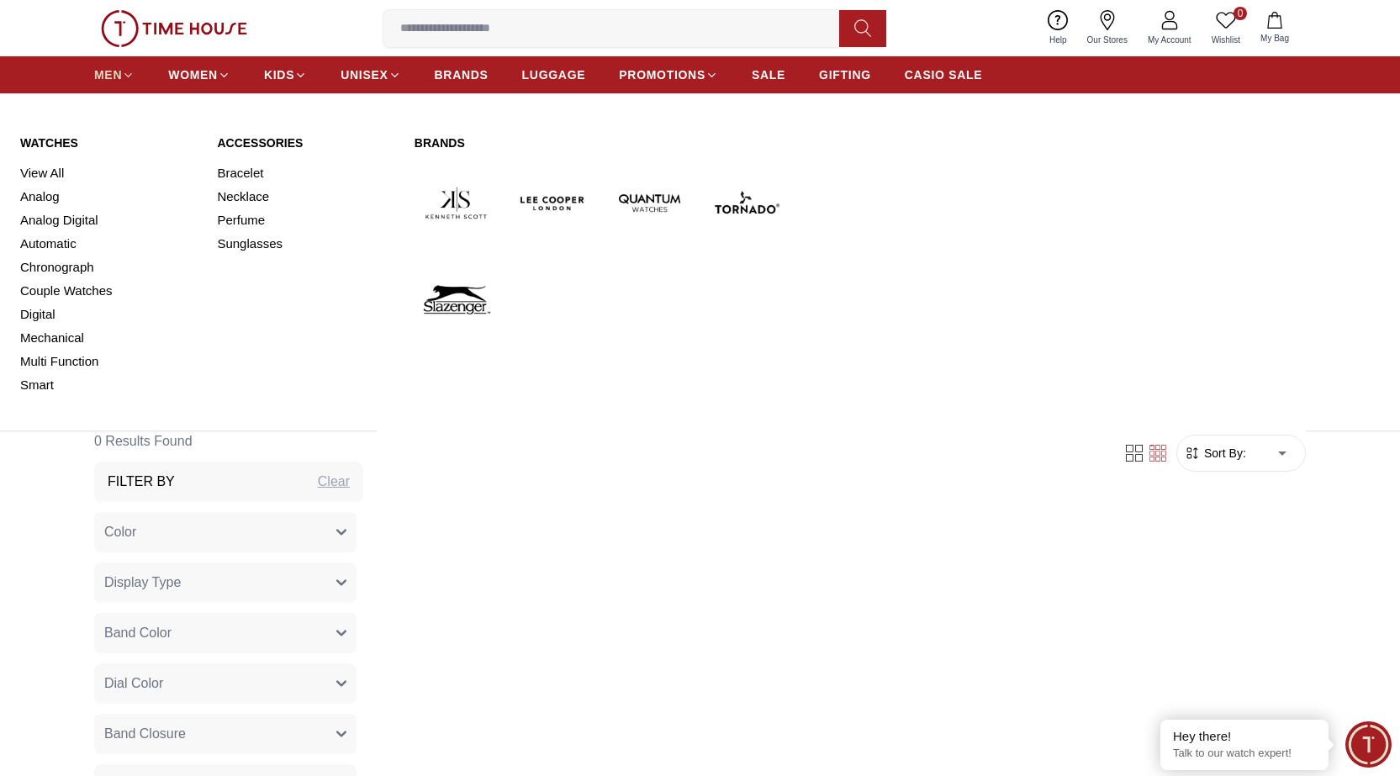
click at [107, 77] on span "MEN" at bounding box center [108, 74] width 28 height 17
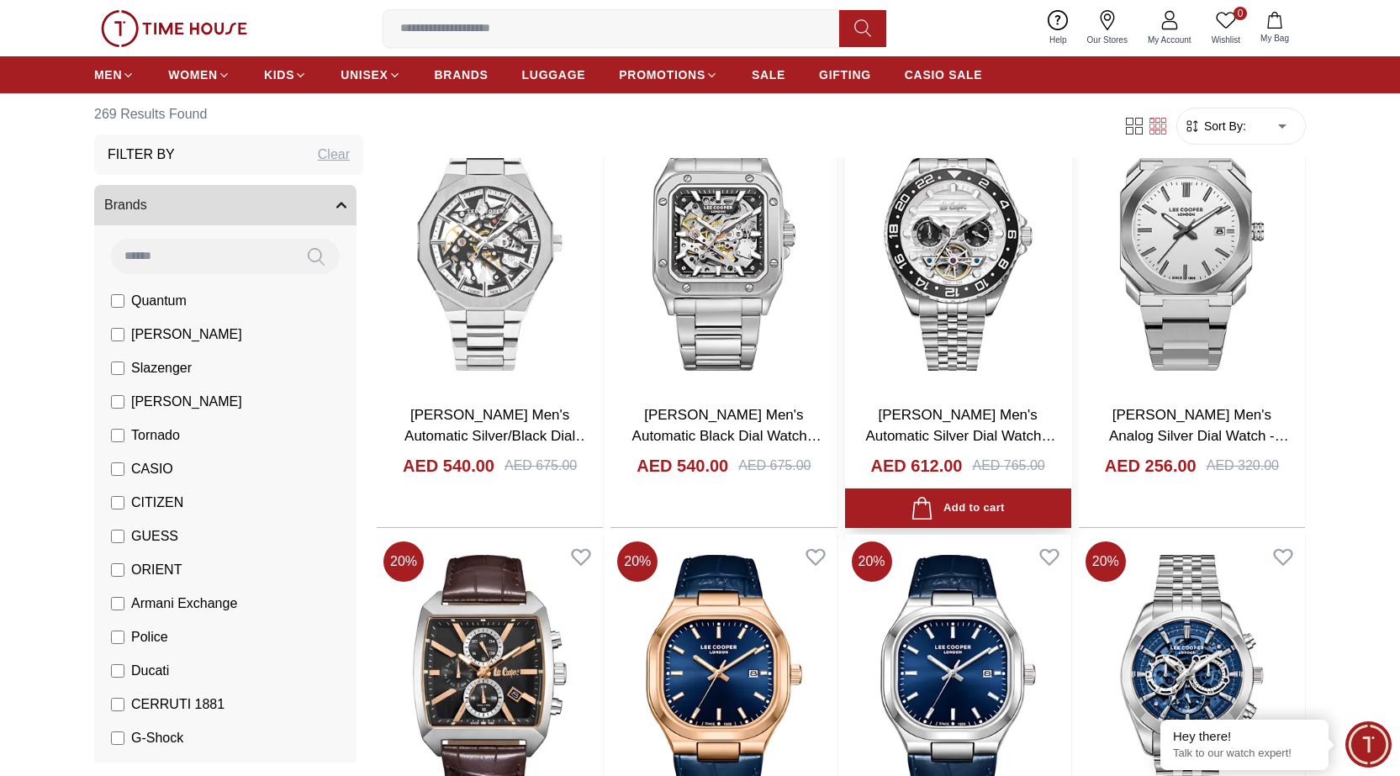
scroll to position [1093, 0]
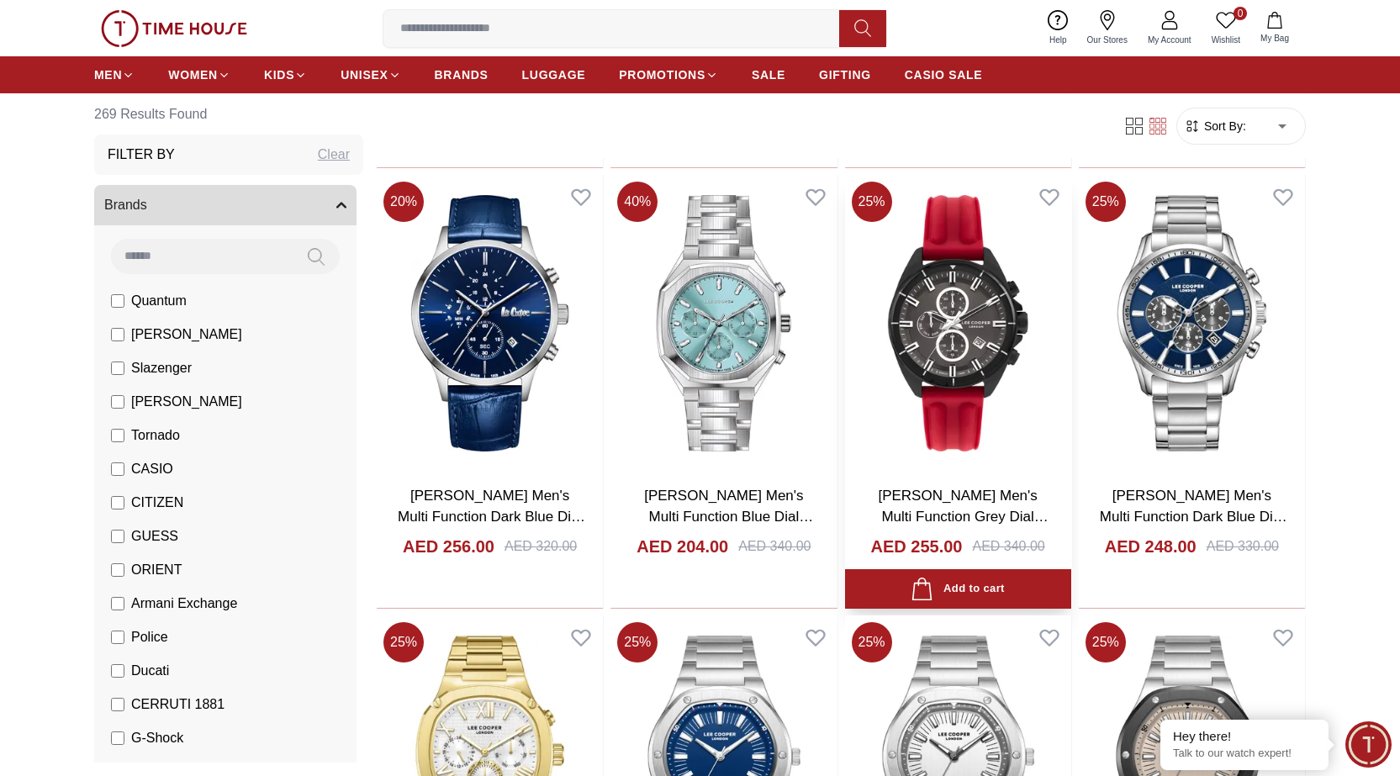
scroll to position [2690, 0]
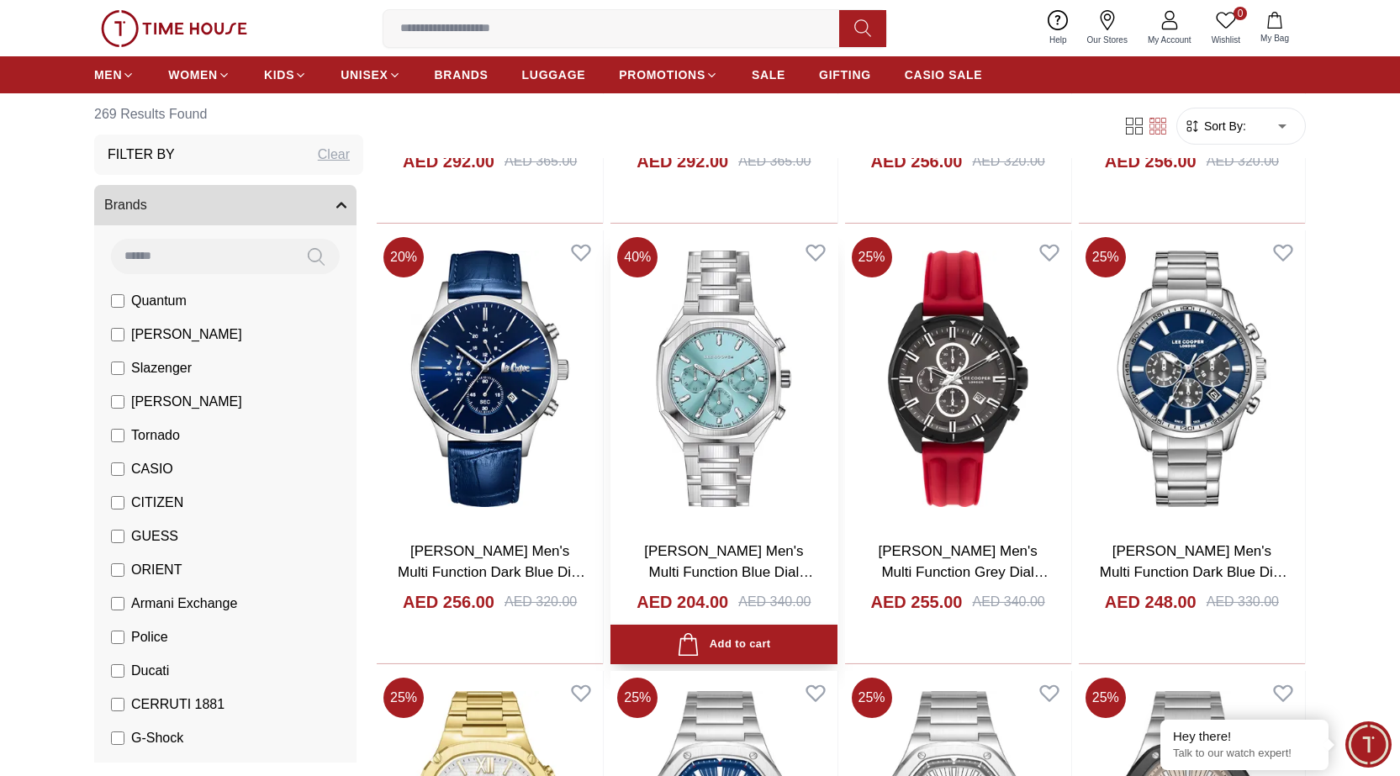
click at [705, 357] on img at bounding box center [723, 378] width 226 height 297
